Goal: Information Seeking & Learning: Understand process/instructions

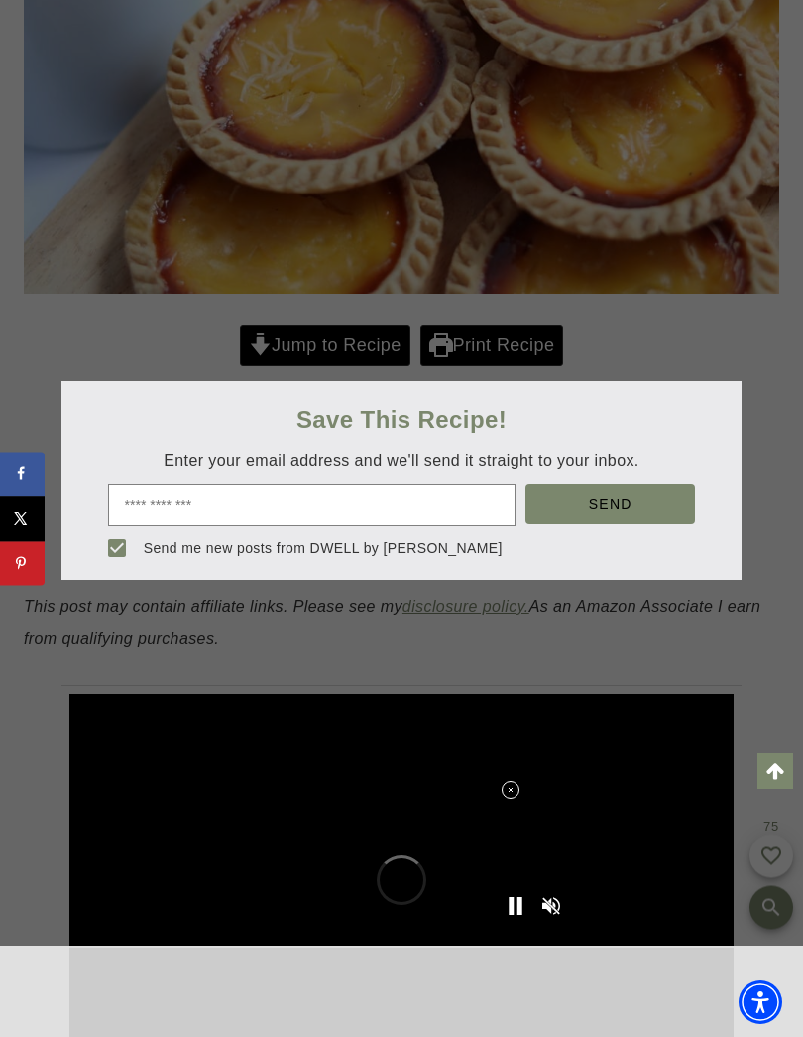
scroll to position [732, 0]
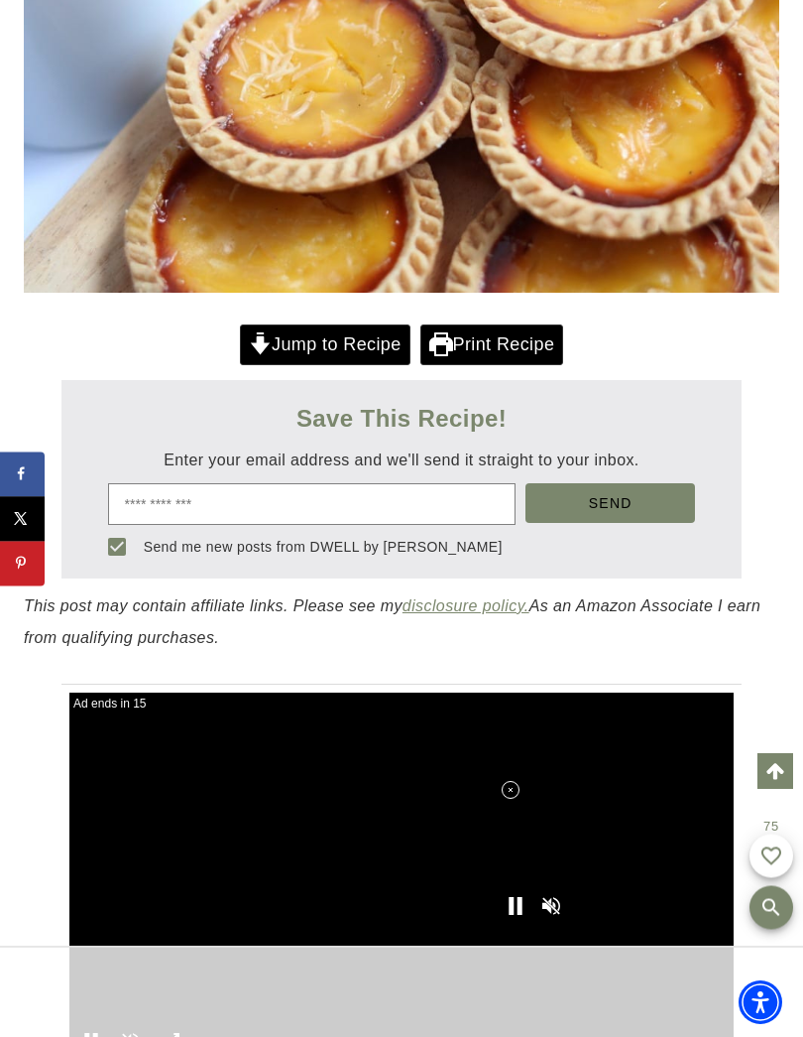
click at [352, 346] on link "Jump to Recipe" at bounding box center [325, 344] width 171 height 41
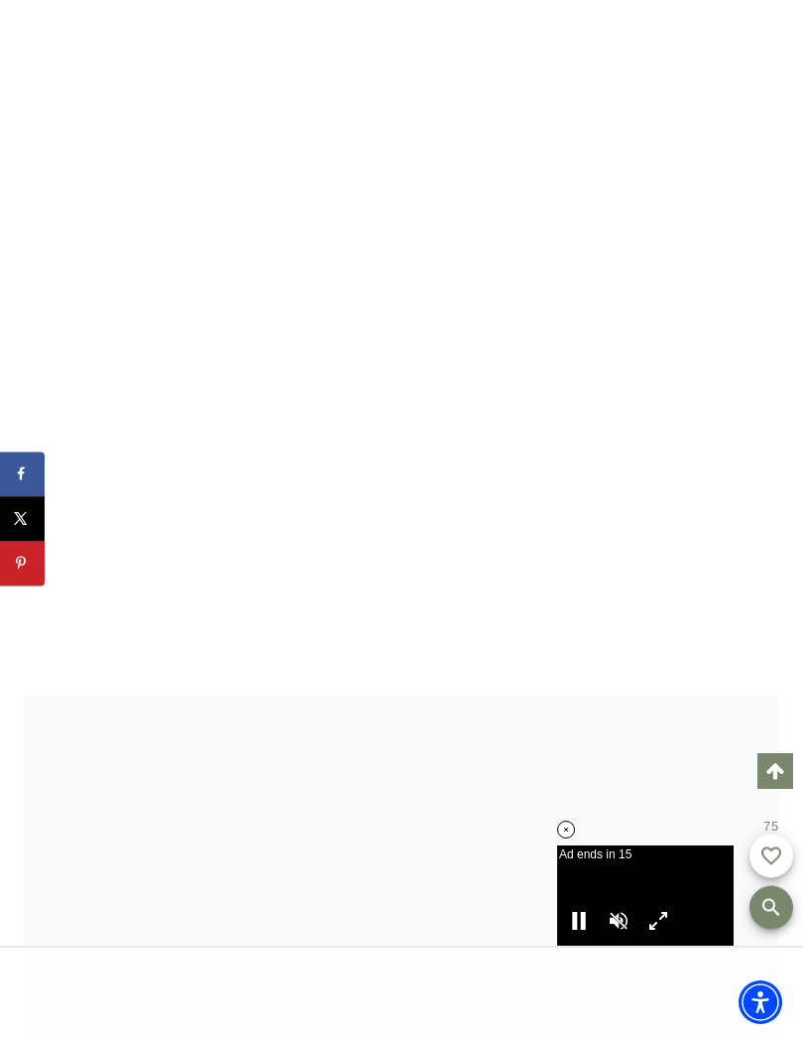
scroll to position [17742, 0]
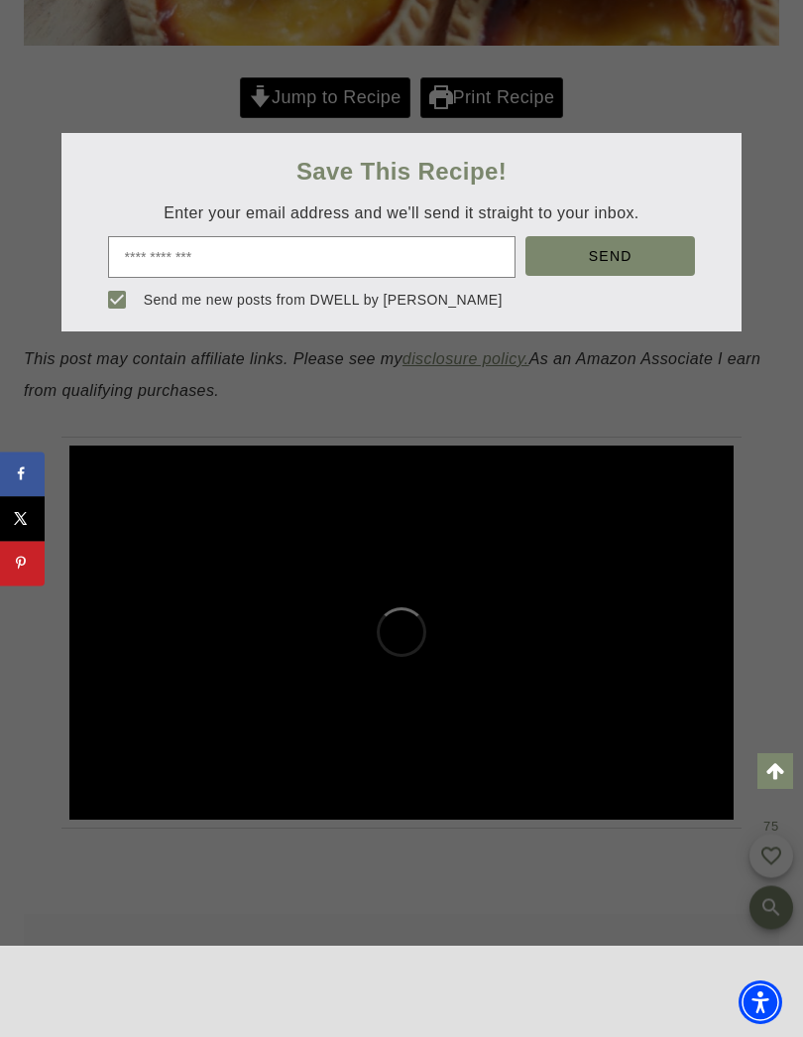
scroll to position [991, 0]
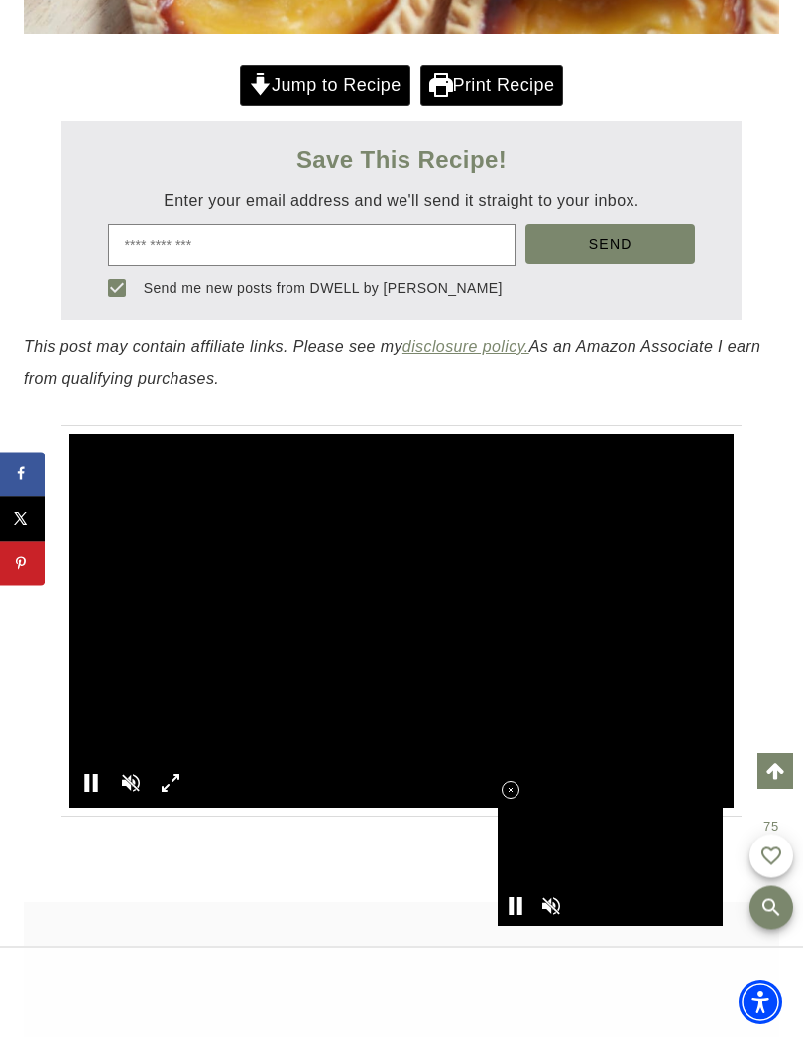
click at [338, 77] on link "Jump to Recipe" at bounding box center [325, 85] width 171 height 41
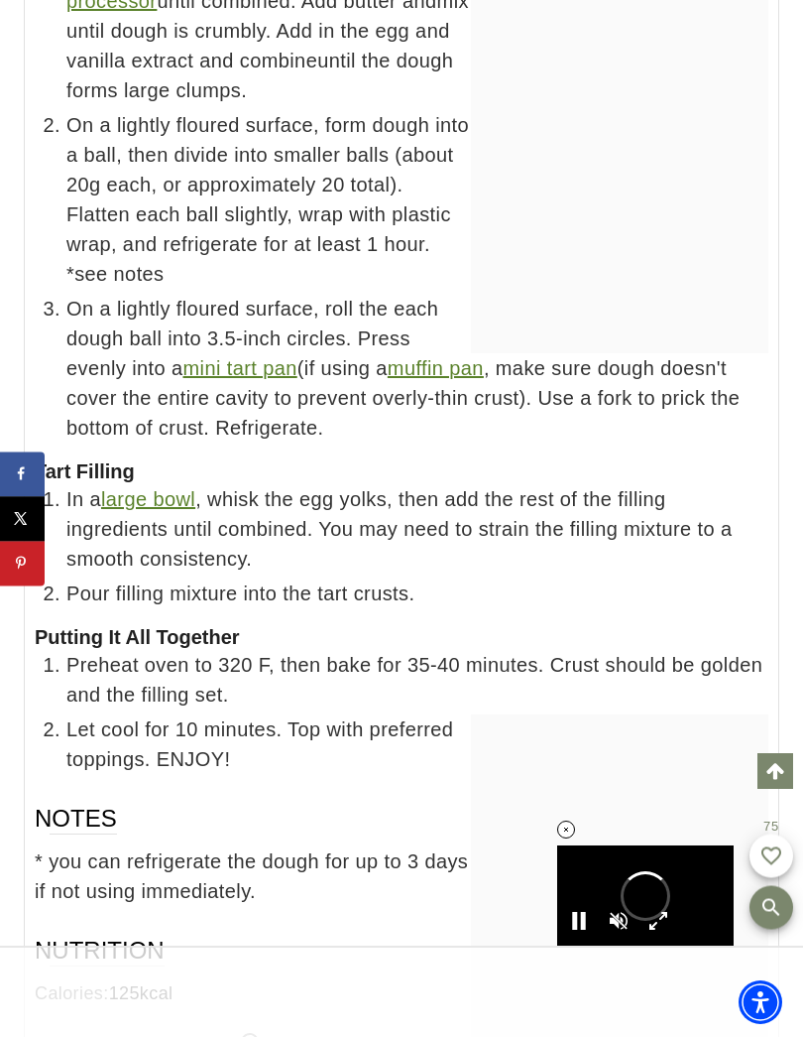
scroll to position [18536, 0]
